Goal: Task Accomplishment & Management: Use online tool/utility

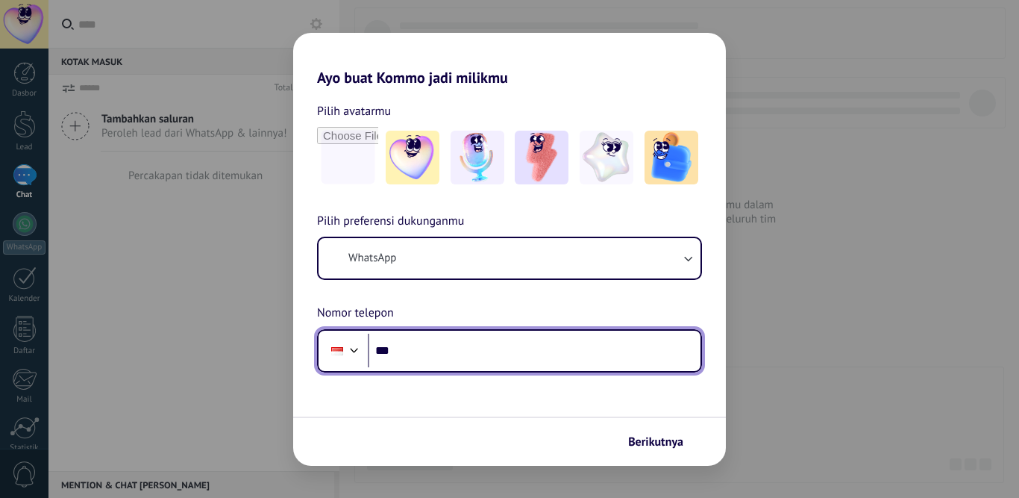
click at [490, 355] on input "***" at bounding box center [534, 350] width 333 height 34
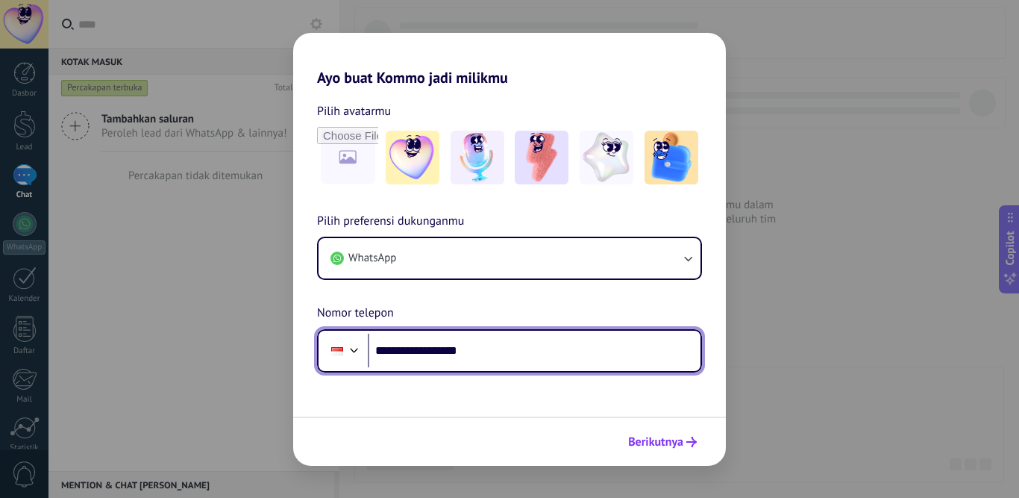
type input "**********"
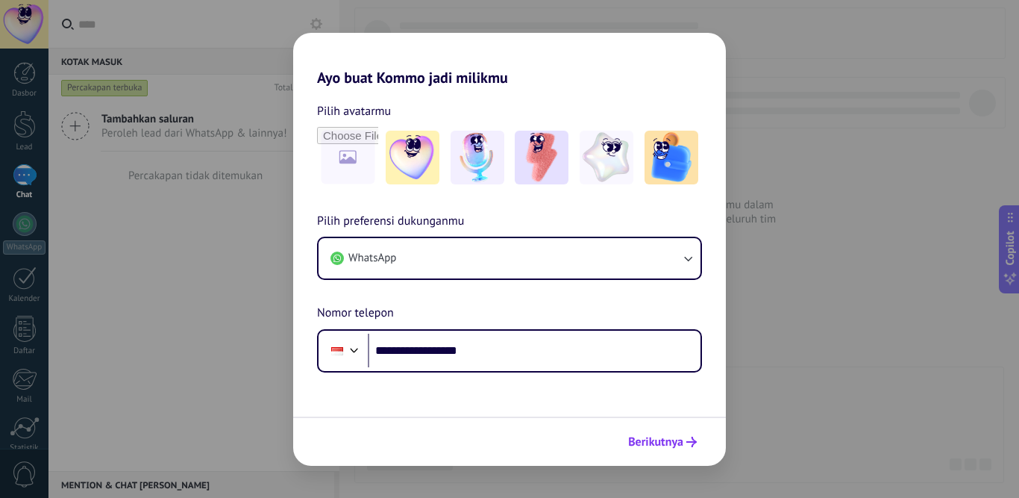
click at [676, 447] on span "Berikutnya" at bounding box center [655, 441] width 55 height 10
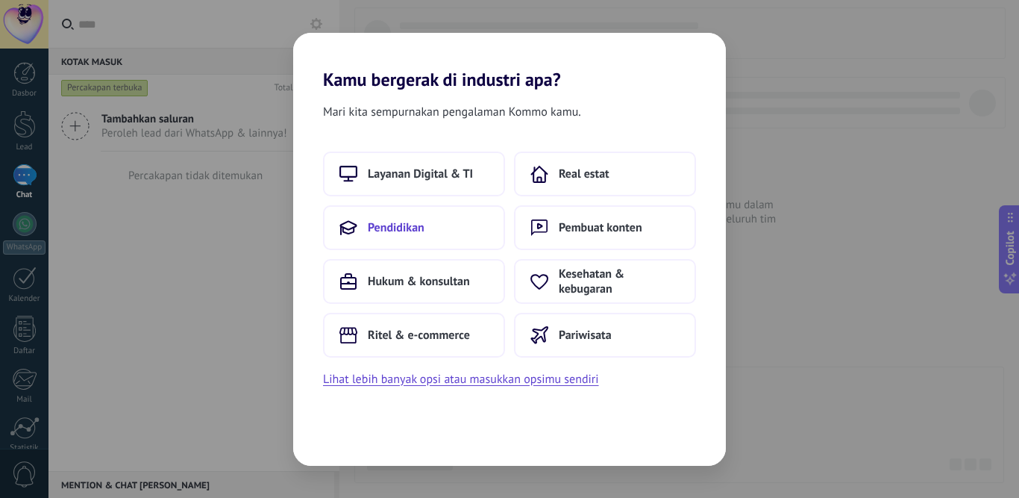
click at [389, 229] on span "Pendidikan" at bounding box center [396, 227] width 57 height 15
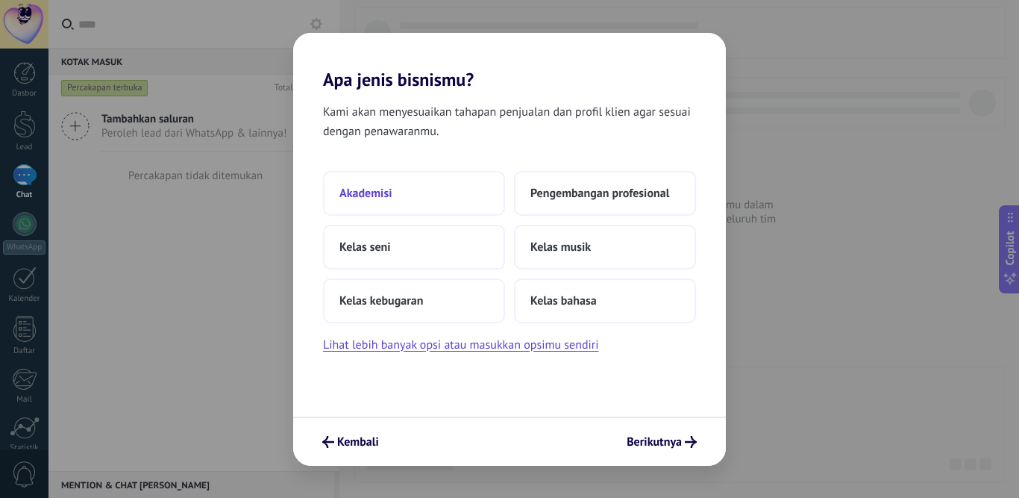
click at [374, 201] on button "Akademisi" at bounding box center [414, 193] width 182 height 45
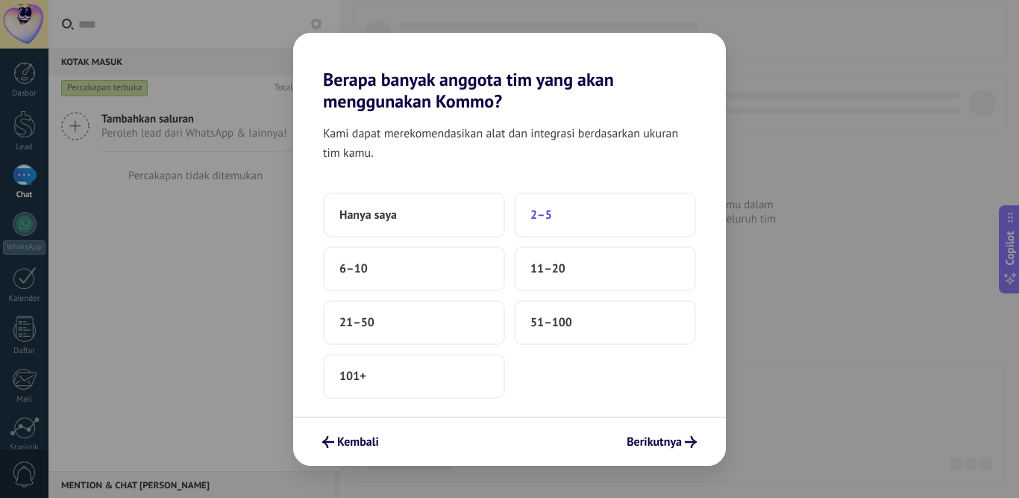
click at [565, 210] on button "2–5" at bounding box center [605, 214] width 182 height 45
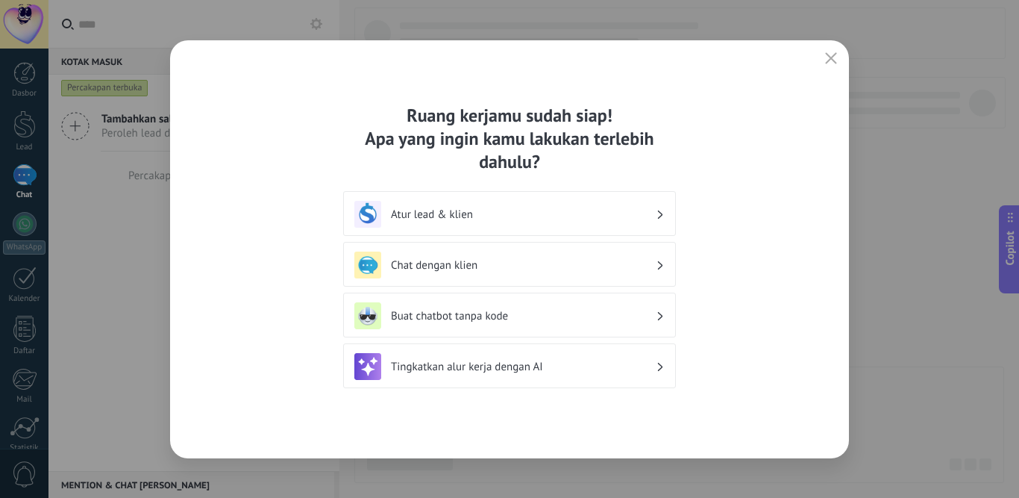
click at [432, 263] on h3 "Chat dengan klien" at bounding box center [523, 265] width 265 height 14
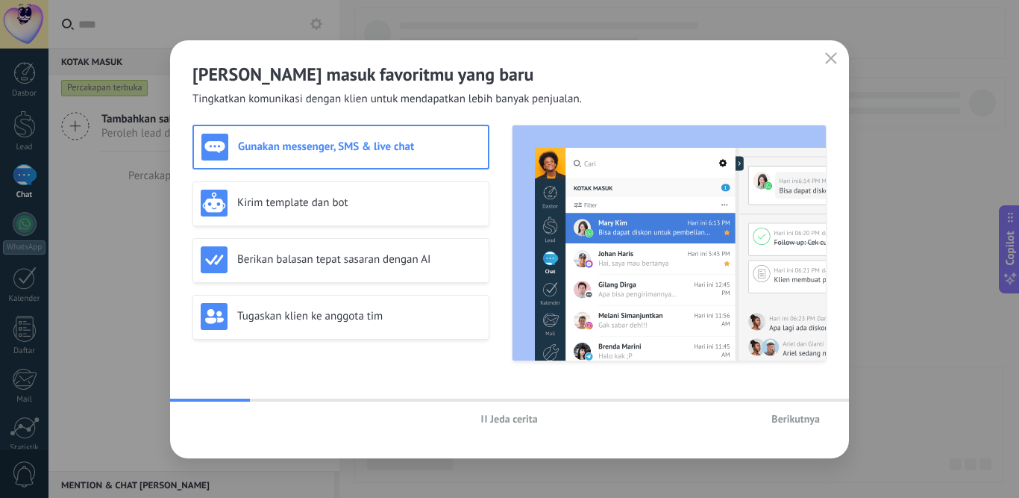
click at [799, 418] on span "Berikutnya" at bounding box center [795, 418] width 48 height 10
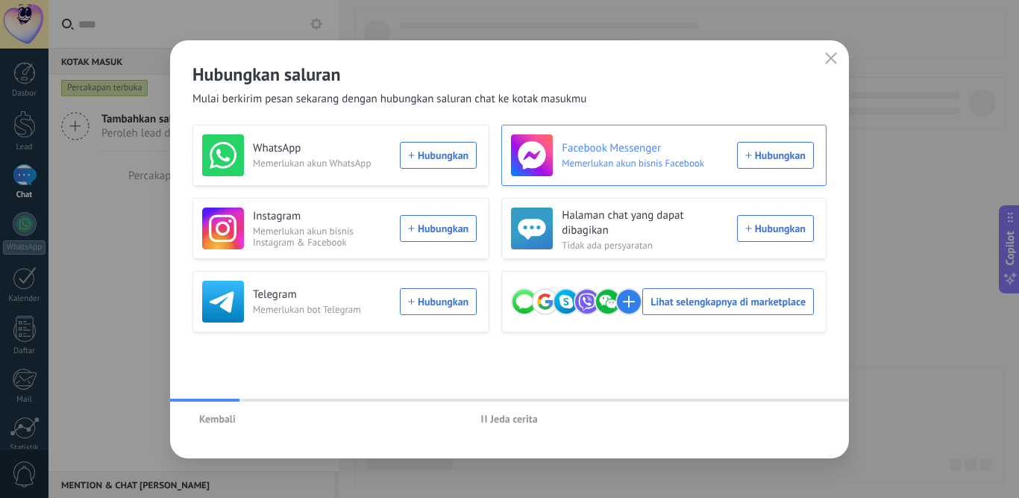
click at [783, 151] on div "Facebook Messenger Memerlukan akun bisnis Facebook Hubungkan" at bounding box center [662, 155] width 303 height 42
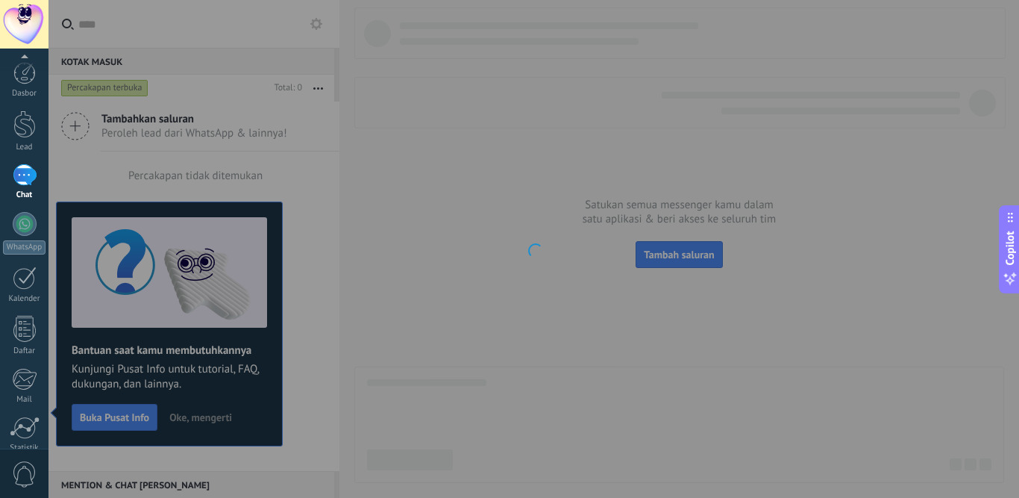
scroll to position [123, 0]
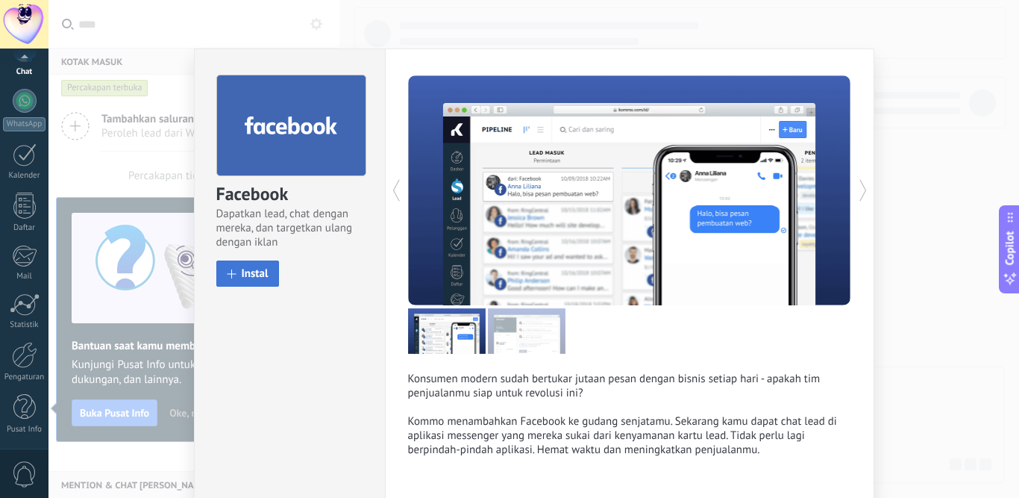
click at [244, 278] on span "Instal" at bounding box center [255, 273] width 27 height 11
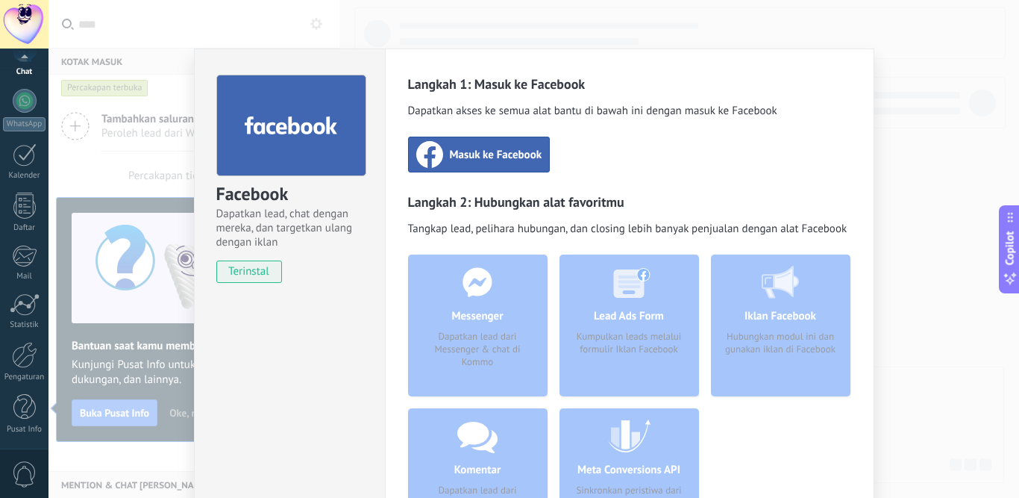
click at [450, 159] on span "Masuk ke Facebook" at bounding box center [496, 154] width 92 height 15
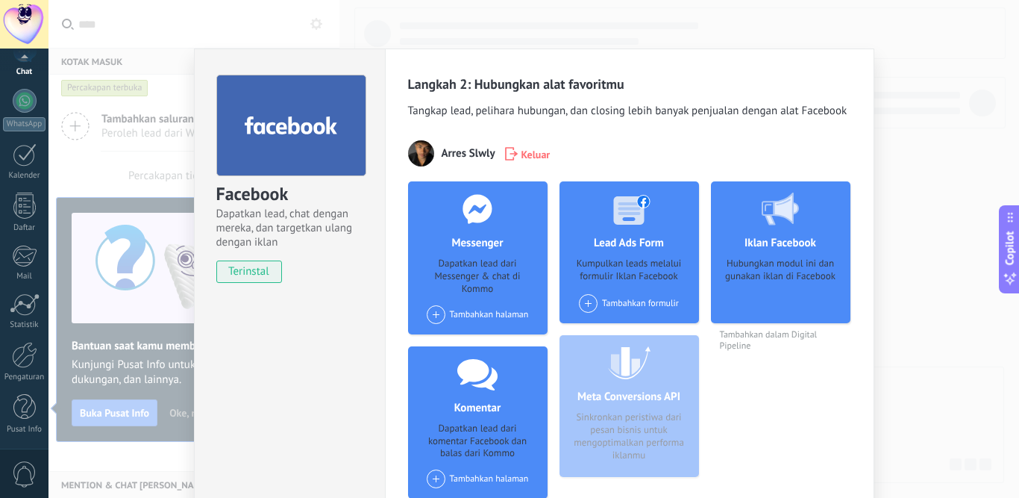
click at [432, 315] on span at bounding box center [436, 314] width 19 height 19
click at [437, 341] on div at bounding box center [439, 342] width 19 height 19
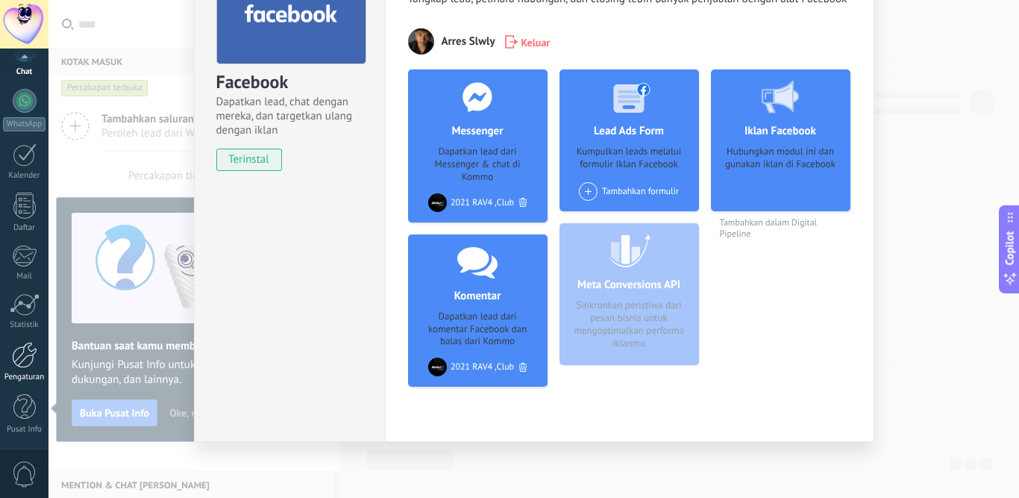
click at [33, 371] on link "Pengaturan" at bounding box center [24, 362] width 48 height 40
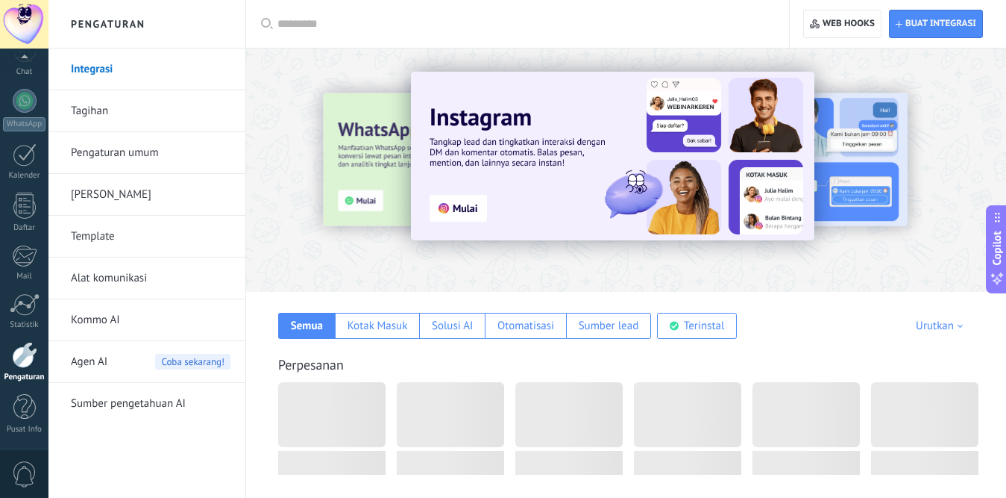
click at [118, 279] on link "Alat komunikasi" at bounding box center [151, 278] width 160 height 42
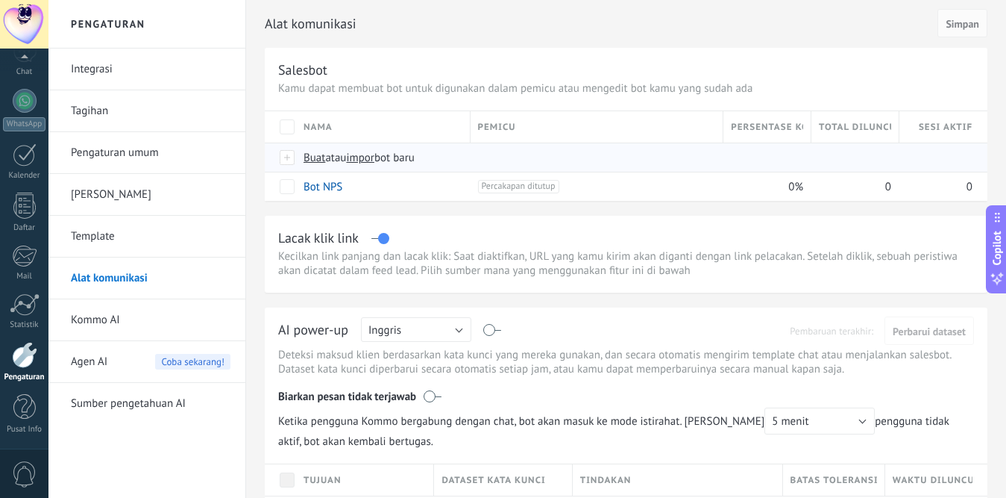
click at [312, 160] on span "Buat" at bounding box center [315, 158] width 22 height 14
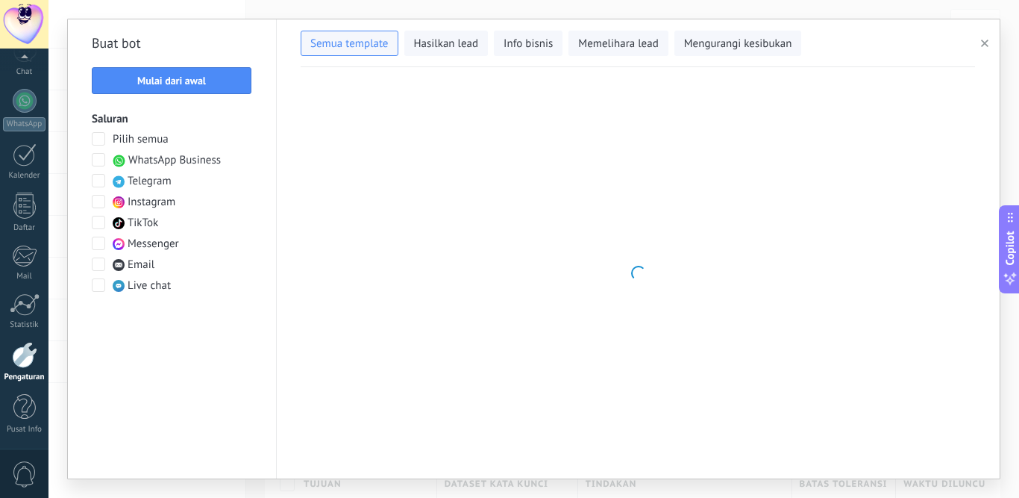
type input "**********"
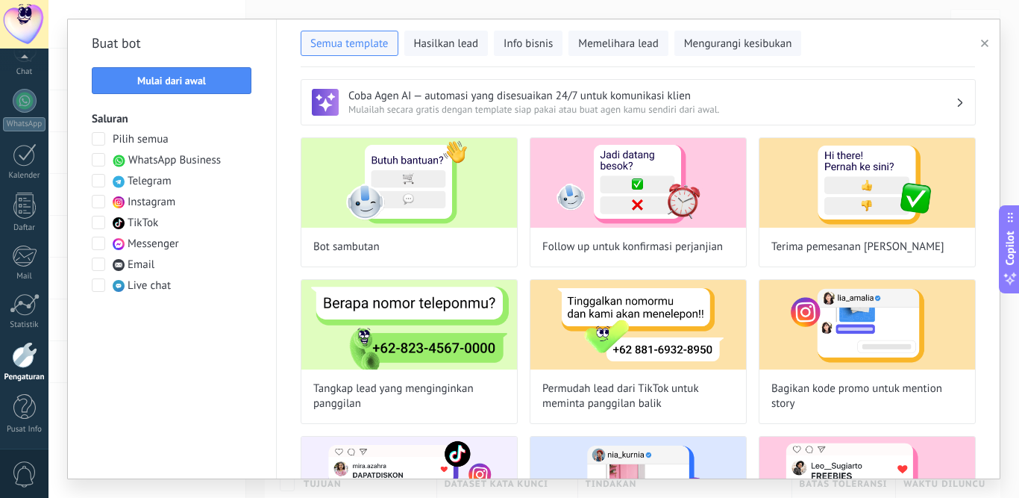
click at [99, 245] on span at bounding box center [98, 242] width 13 height 13
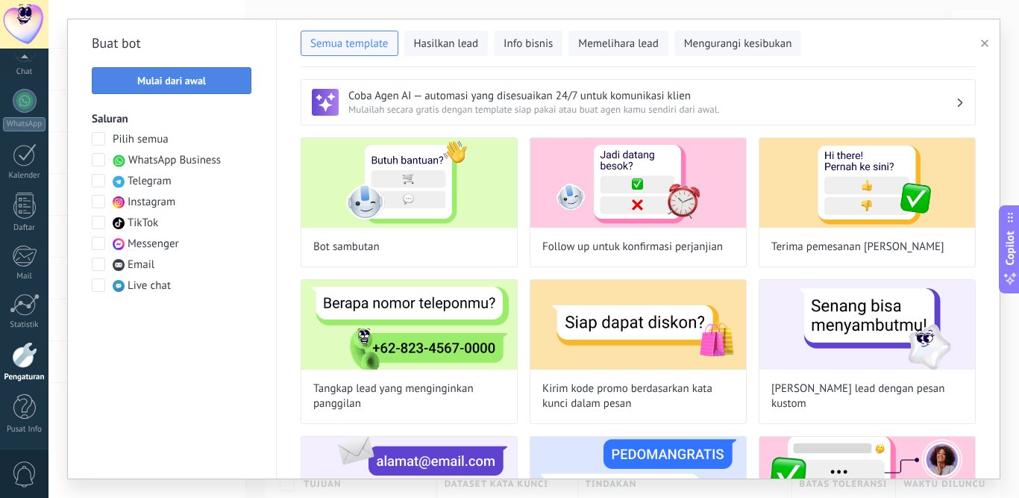
click at [186, 84] on span "Mulai dari awal" at bounding box center [171, 80] width 69 height 10
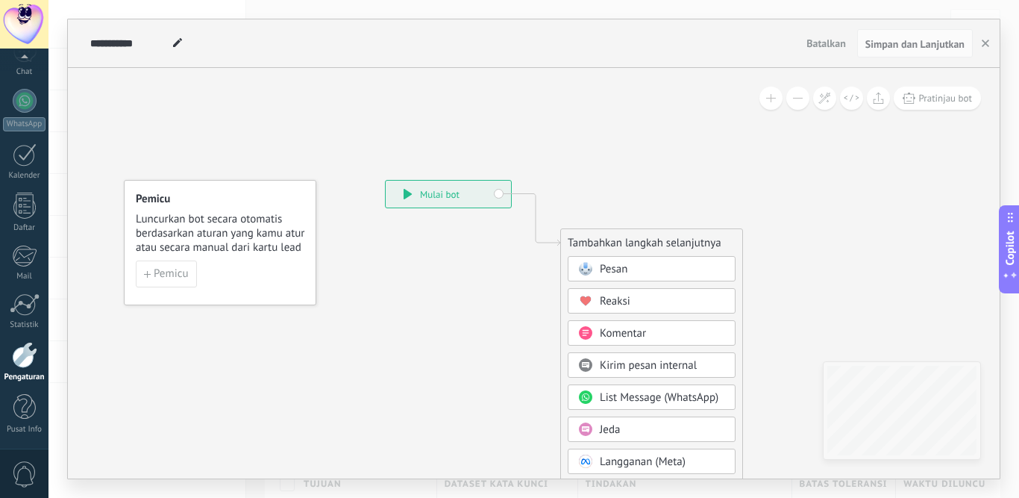
click at [604, 269] on span "Pesan" at bounding box center [614, 269] width 28 height 14
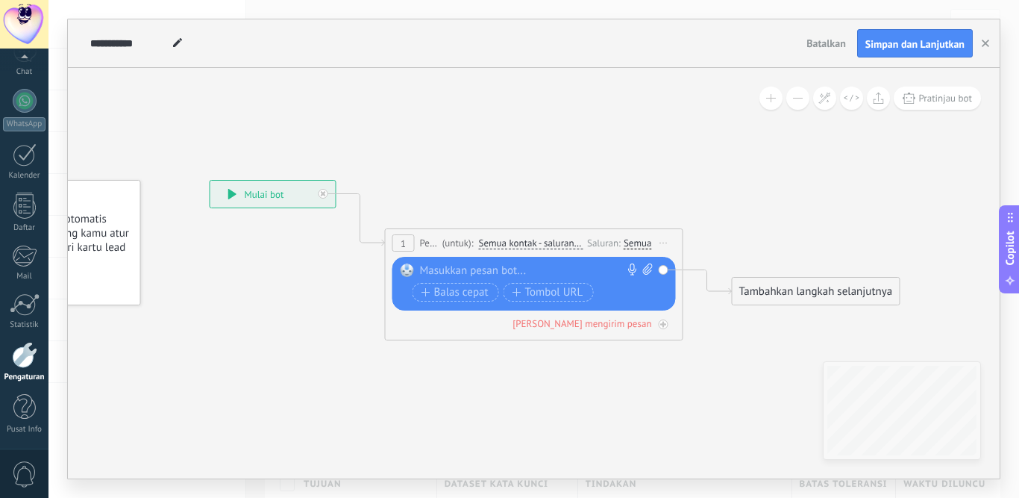
click at [471, 269] on div at bounding box center [531, 270] width 222 height 15
paste div
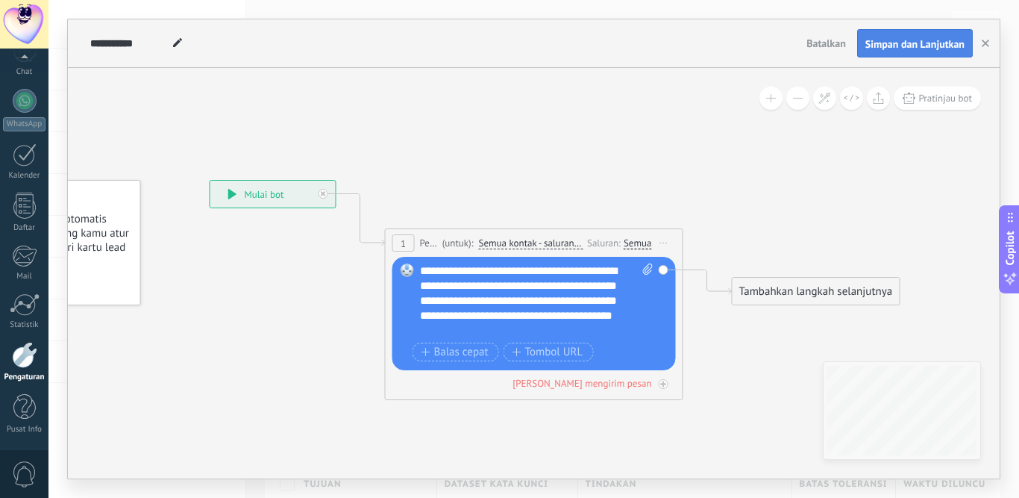
click at [901, 35] on button "Simpan dan Lanjutkan" at bounding box center [915, 43] width 116 height 28
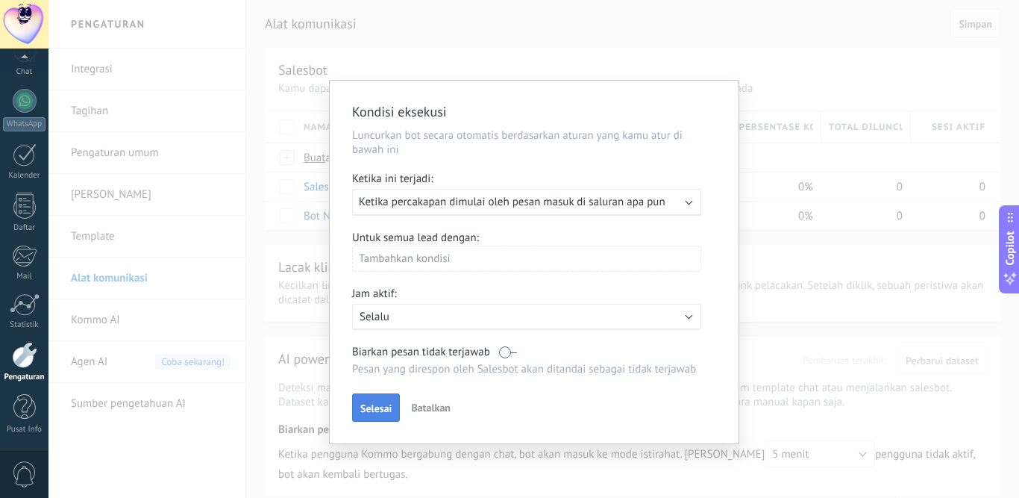
click at [367, 410] on span "Selesai" at bounding box center [375, 408] width 31 height 10
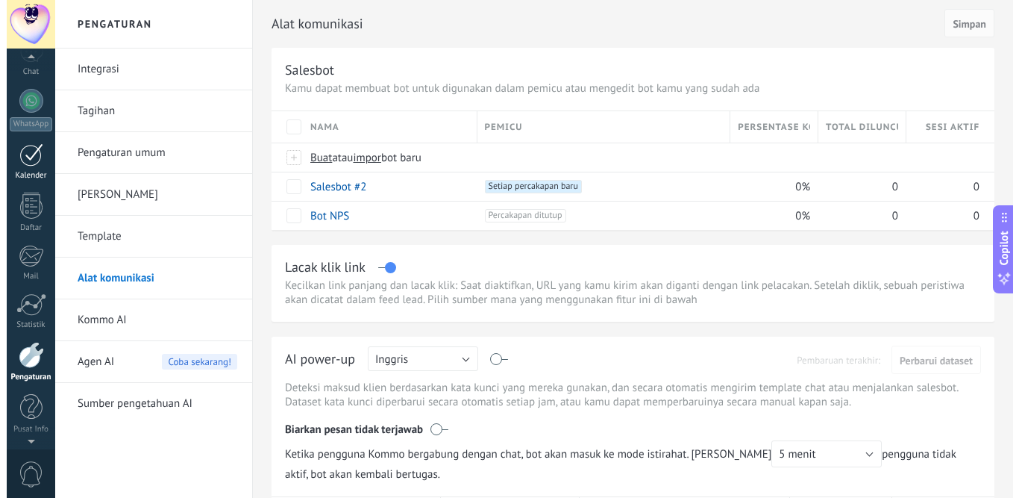
scroll to position [48, 0]
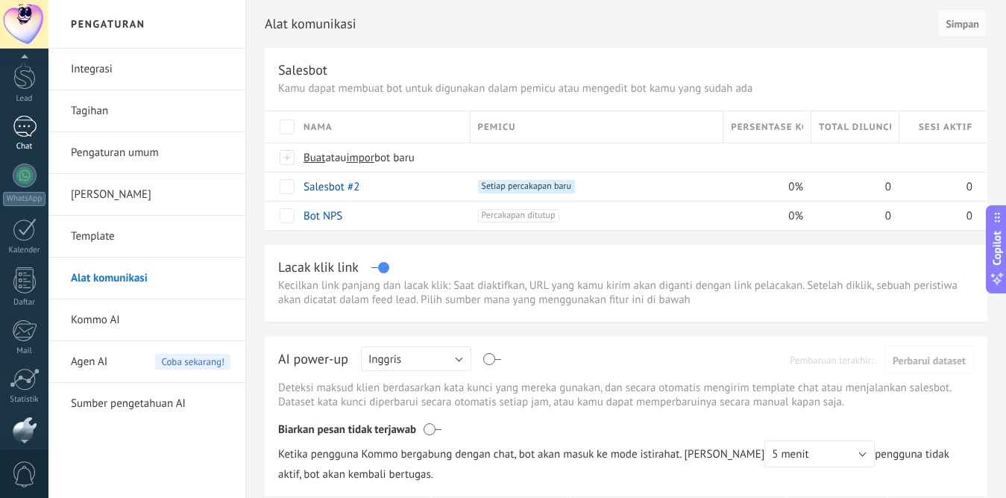
click at [20, 128] on div at bounding box center [25, 127] width 24 height 22
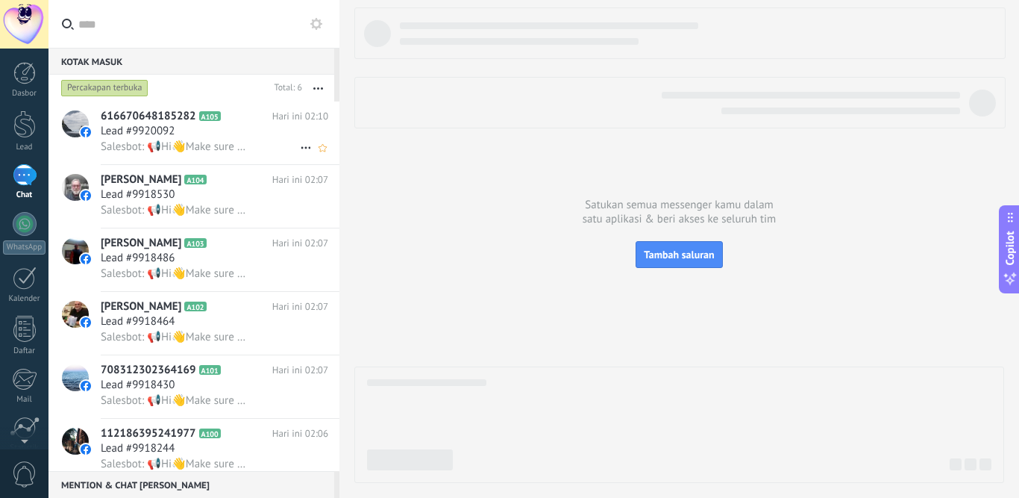
click at [219, 142] on span "Salesbot: 📢Hi👋Make sure you FOLLOW our page and complete the registration corre…" at bounding box center [173, 146] width 145 height 14
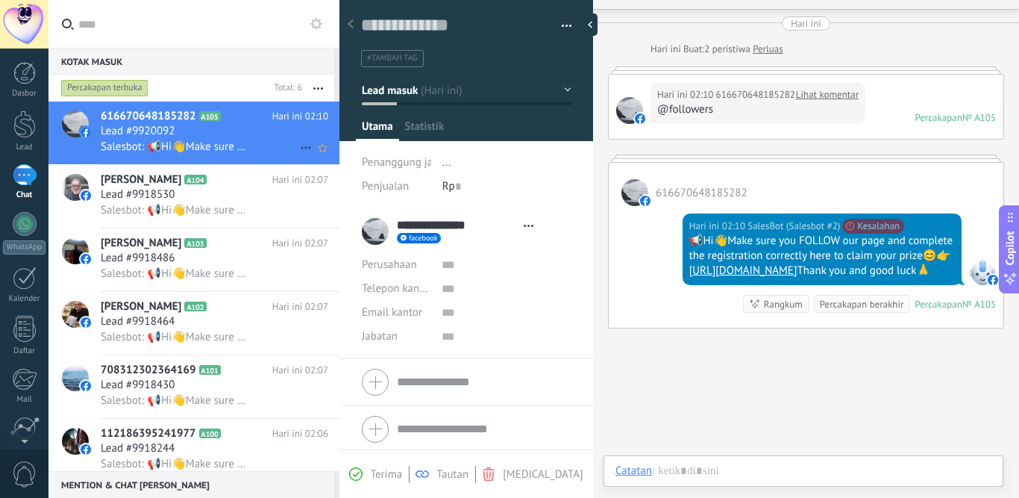
scroll to position [22, 0]
click at [218, 171] on div "[PERSON_NAME] A104 Hari ini 02:07 Lead #9918530 Salesbot: 📢Hi👋Make sure you FOL…" at bounding box center [220, 196] width 239 height 63
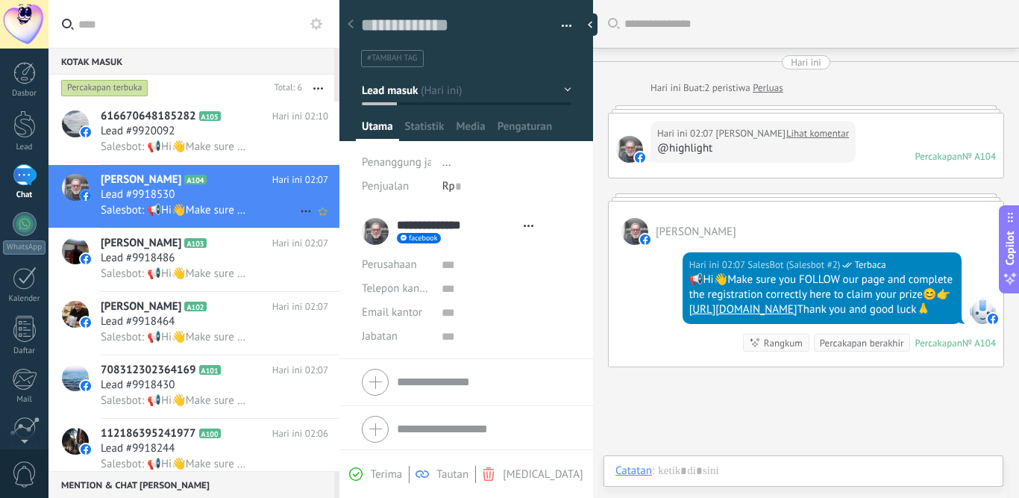
type textarea "**********"
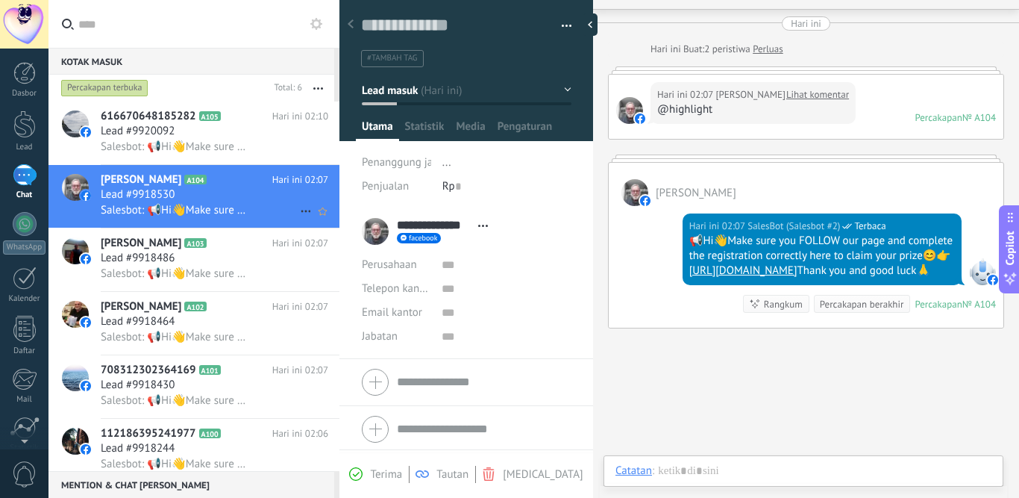
scroll to position [22, 0]
